Goal: Task Accomplishment & Management: Manage account settings

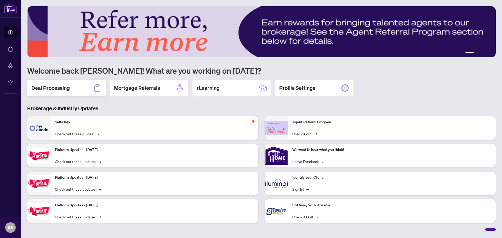
click at [76, 94] on div "Deal Processing" at bounding box center [66, 88] width 78 height 17
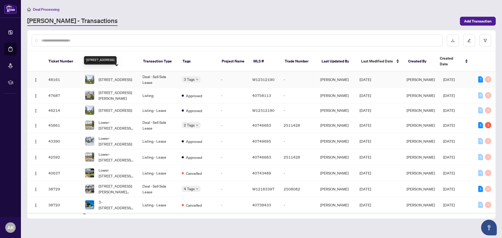
click at [105, 77] on span "[STREET_ADDRESS]" at bounding box center [115, 80] width 33 height 6
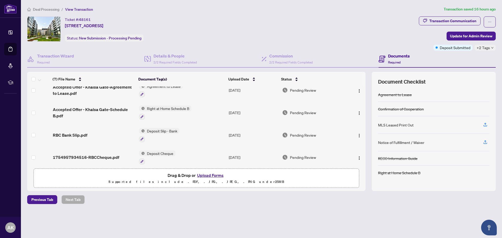
scroll to position [77, 0]
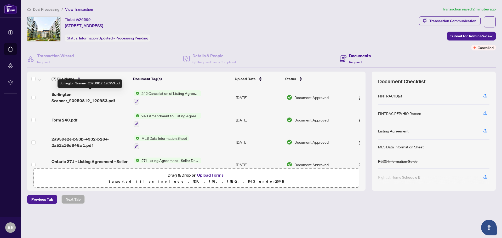
click at [59, 97] on span "Burlington Scanner_20250812_120953.pdf" at bounding box center [90, 97] width 78 height 13
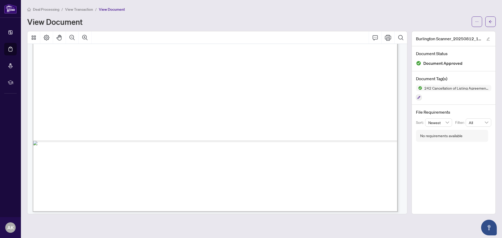
scroll to position [314, 0]
click at [83, 9] on span "View Transaction" at bounding box center [79, 9] width 28 height 5
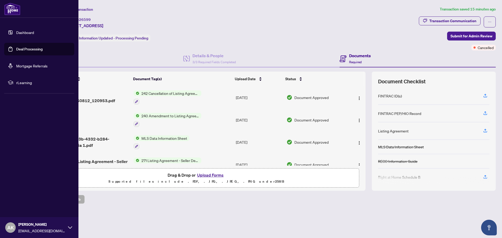
click at [16, 49] on link "Deal Processing" at bounding box center [29, 49] width 26 height 5
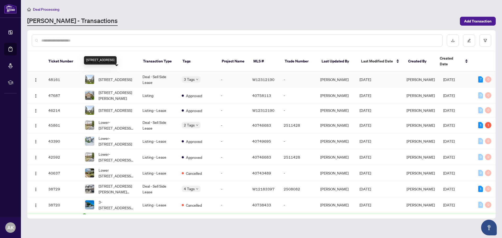
click at [112, 77] on span "[STREET_ADDRESS]" at bounding box center [115, 80] width 33 height 6
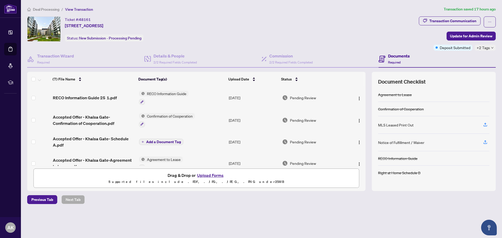
click at [487, 48] on span "+2 Tags" at bounding box center [482, 48] width 13 height 6
click at [382, 38] on div "Ticket #: 48161 833-2343 Khalsa Gate, Oakville, Ontario L6M 0X7, Canada Status:…" at bounding box center [221, 28] width 389 height 25
